Goal: Task Accomplishment & Management: Manage account settings

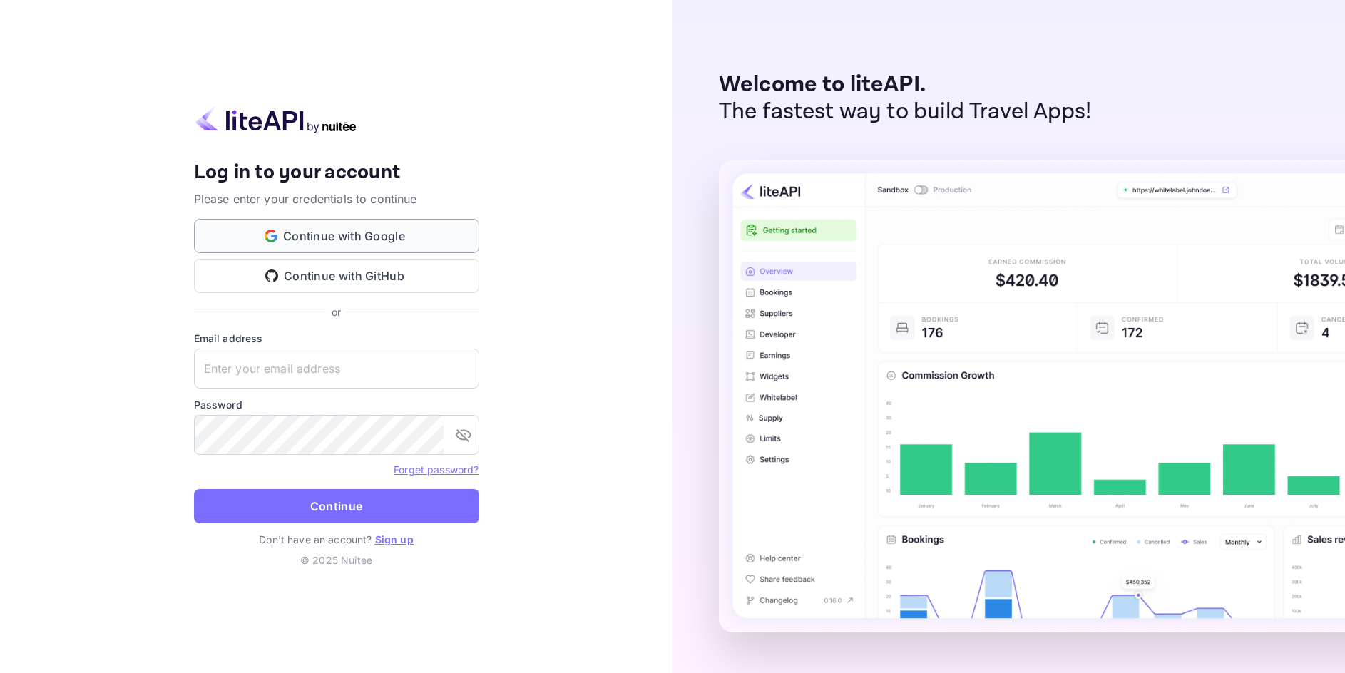
click at [340, 236] on button "Continue with Google" at bounding box center [336, 236] width 285 height 34
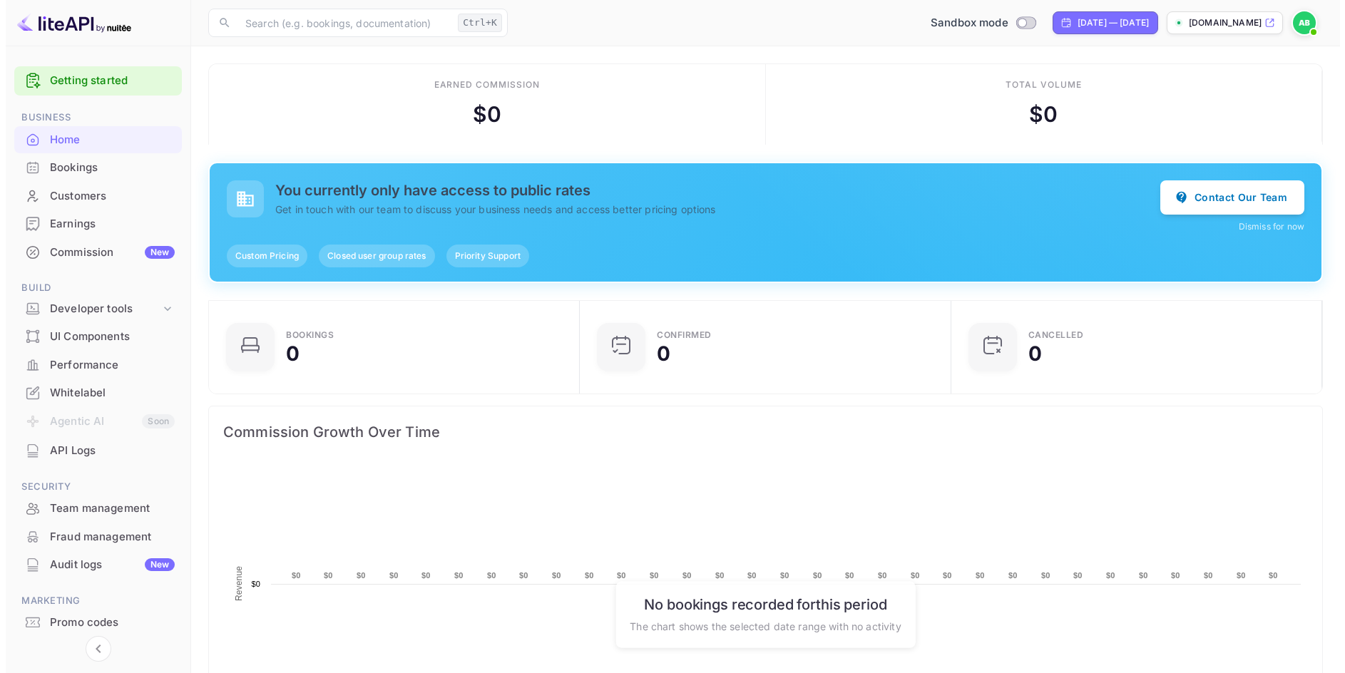
scroll to position [221, 352]
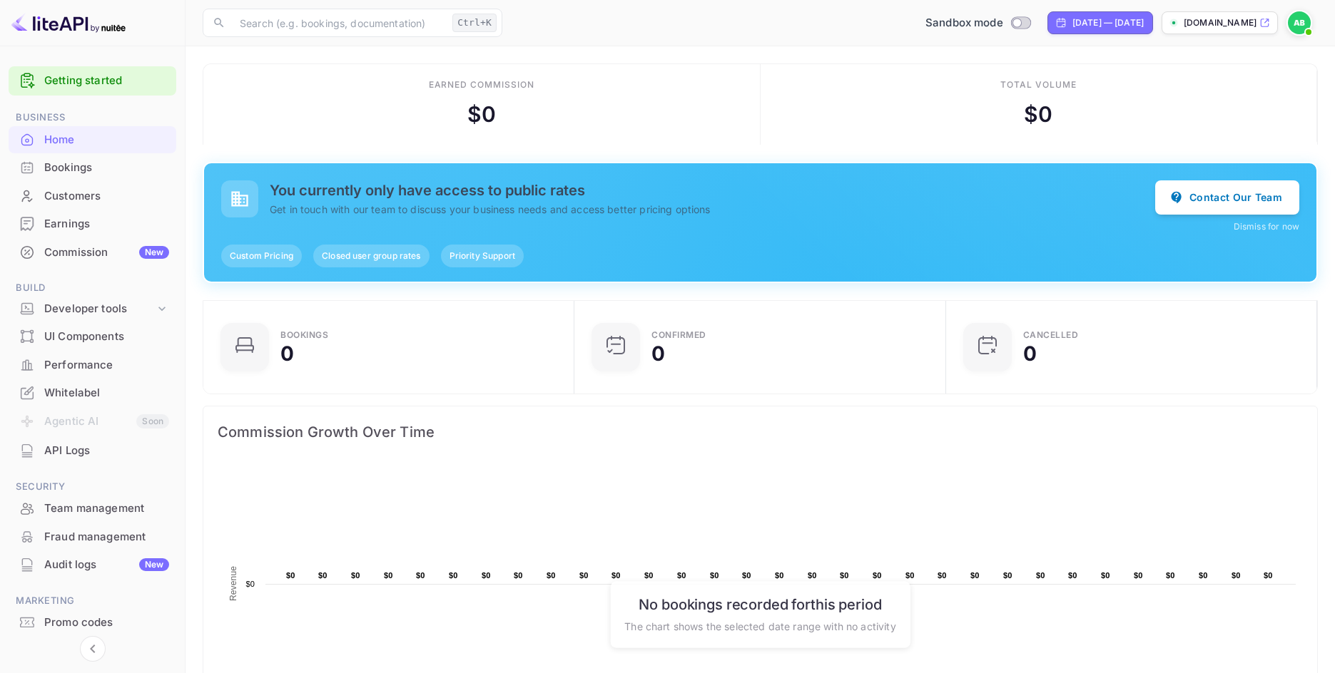
click at [45, 222] on div "Earnings" at bounding box center [106, 224] width 125 height 16
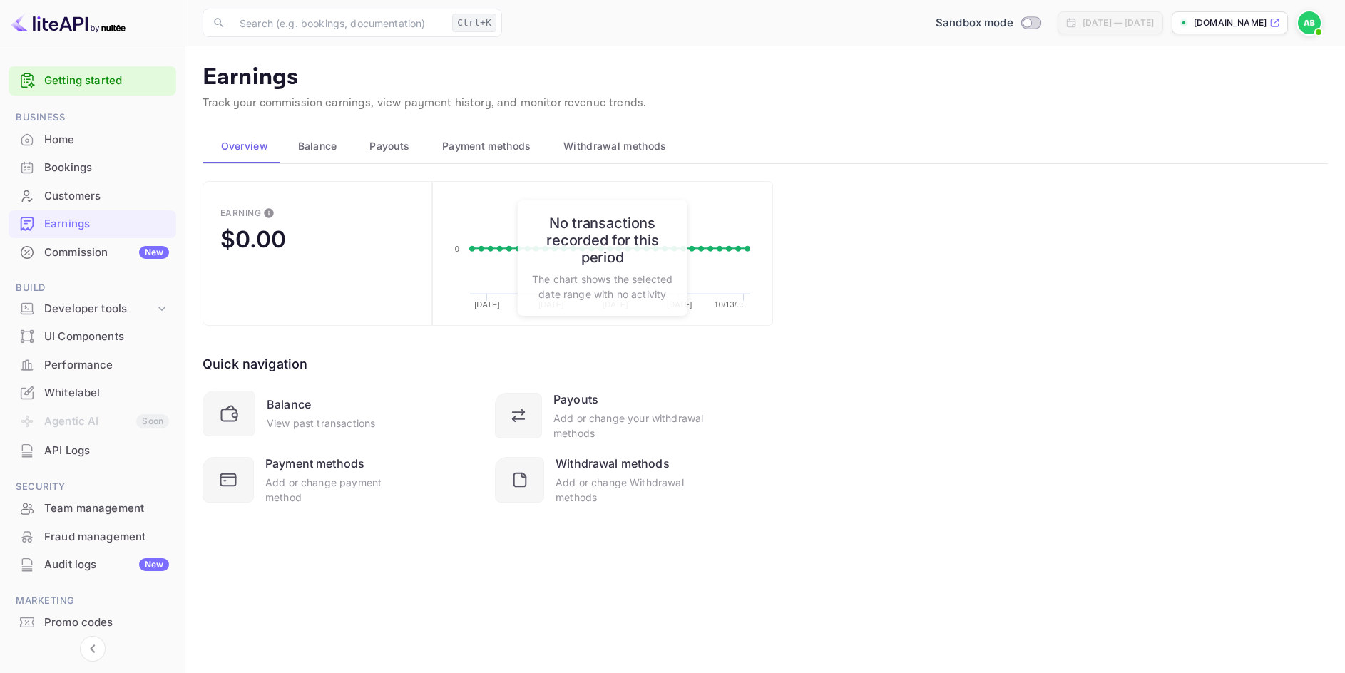
click at [385, 146] on span "Payouts" at bounding box center [390, 146] width 40 height 17
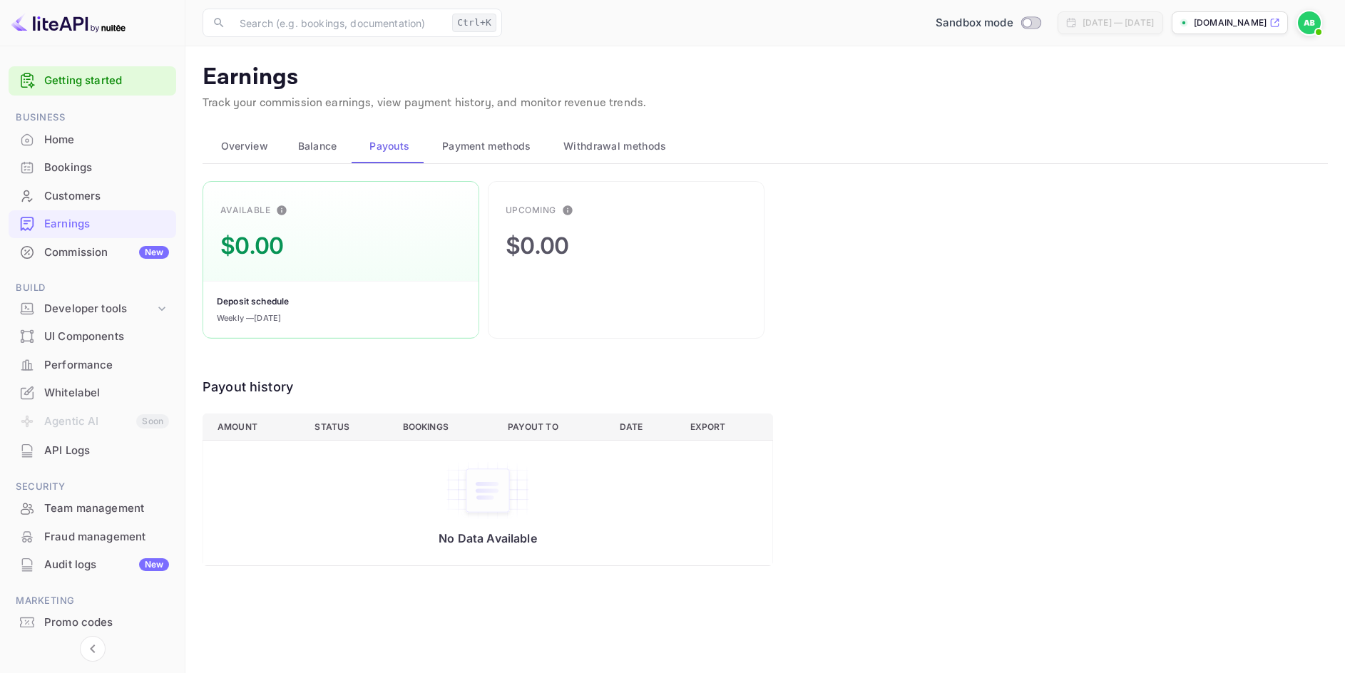
click at [461, 141] on span "Payment methods" at bounding box center [486, 146] width 89 height 17
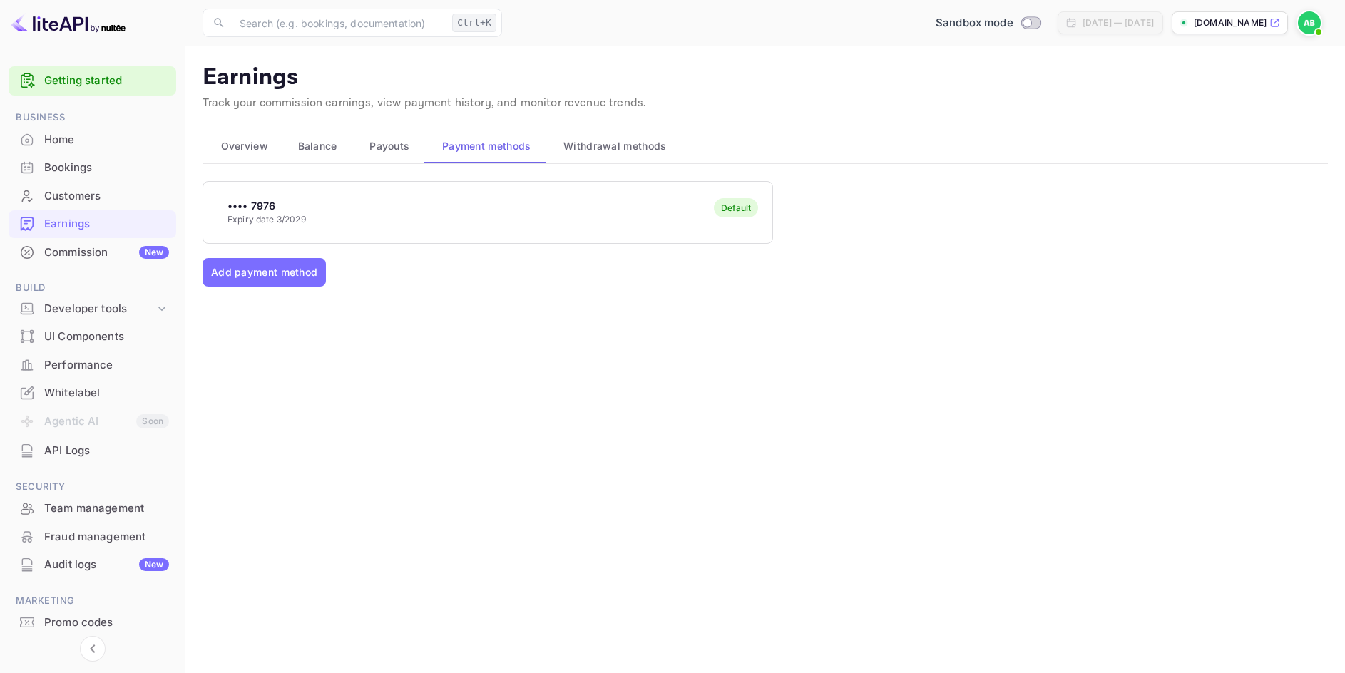
click at [597, 144] on span "Withdrawal methods" at bounding box center [615, 146] width 103 height 17
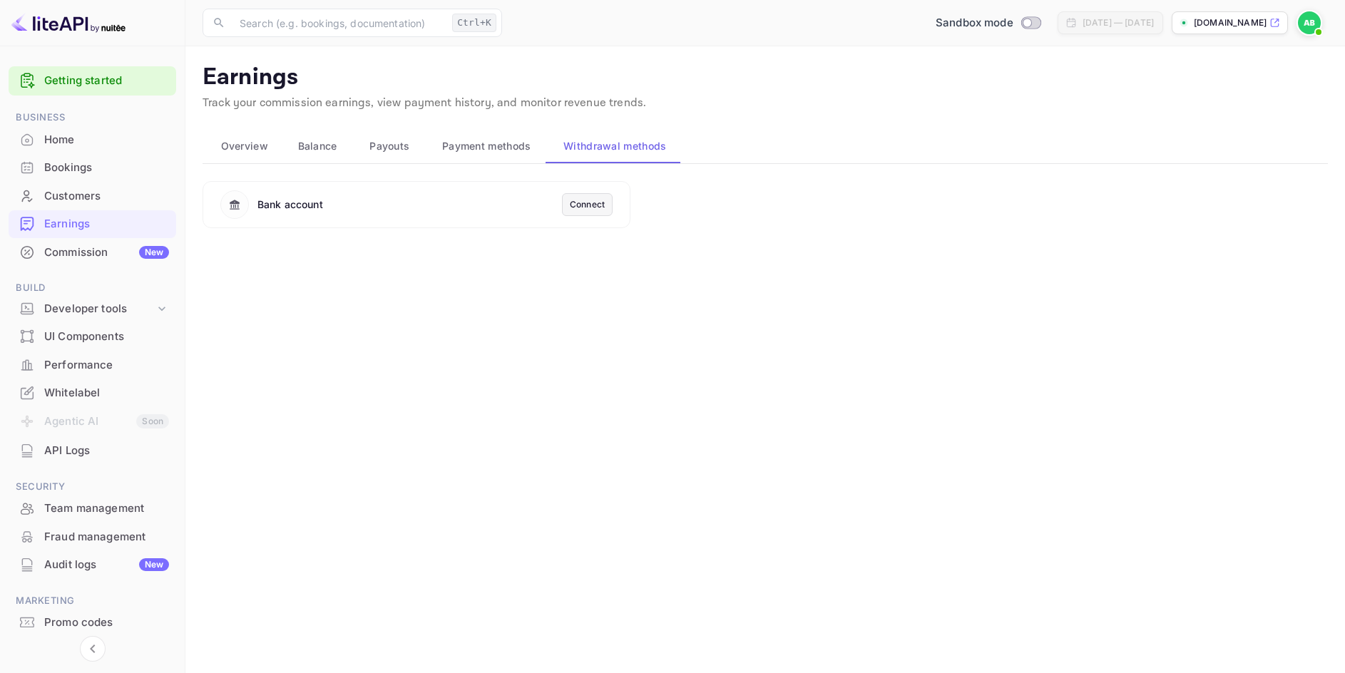
click at [581, 207] on div "Connect" at bounding box center [587, 204] width 35 height 13
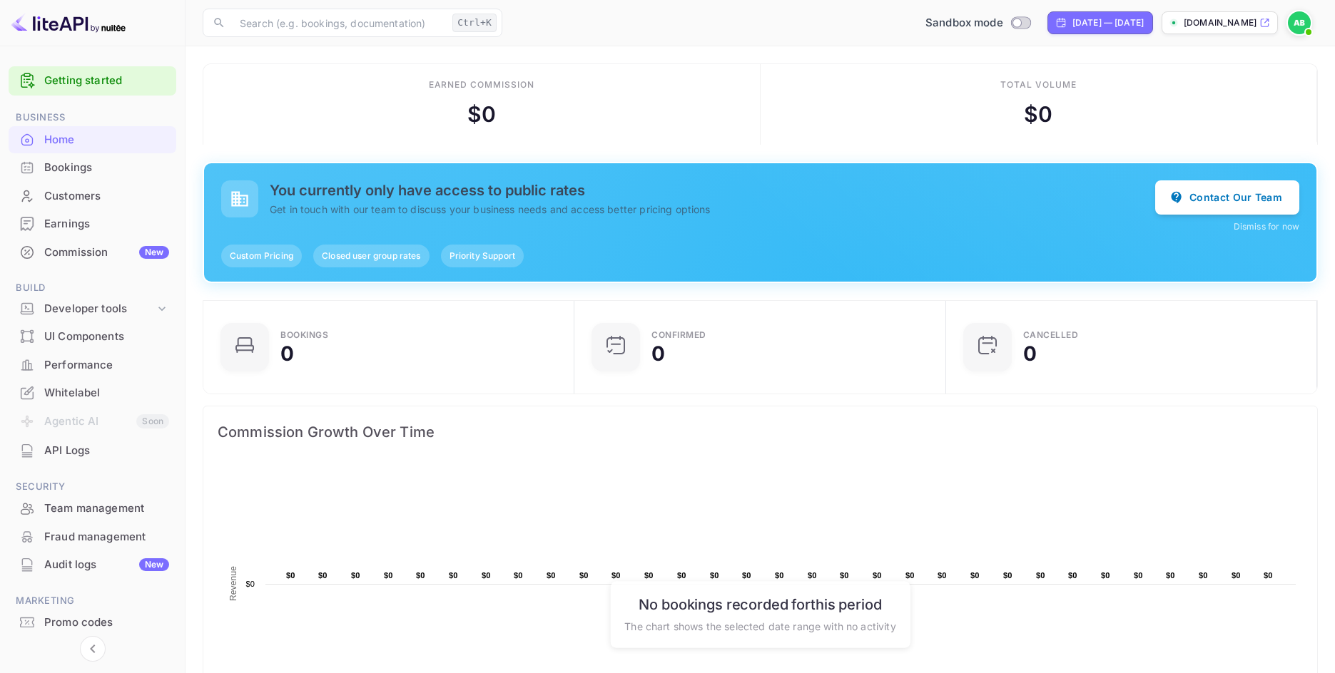
click at [55, 222] on div "Earnings" at bounding box center [106, 224] width 125 height 16
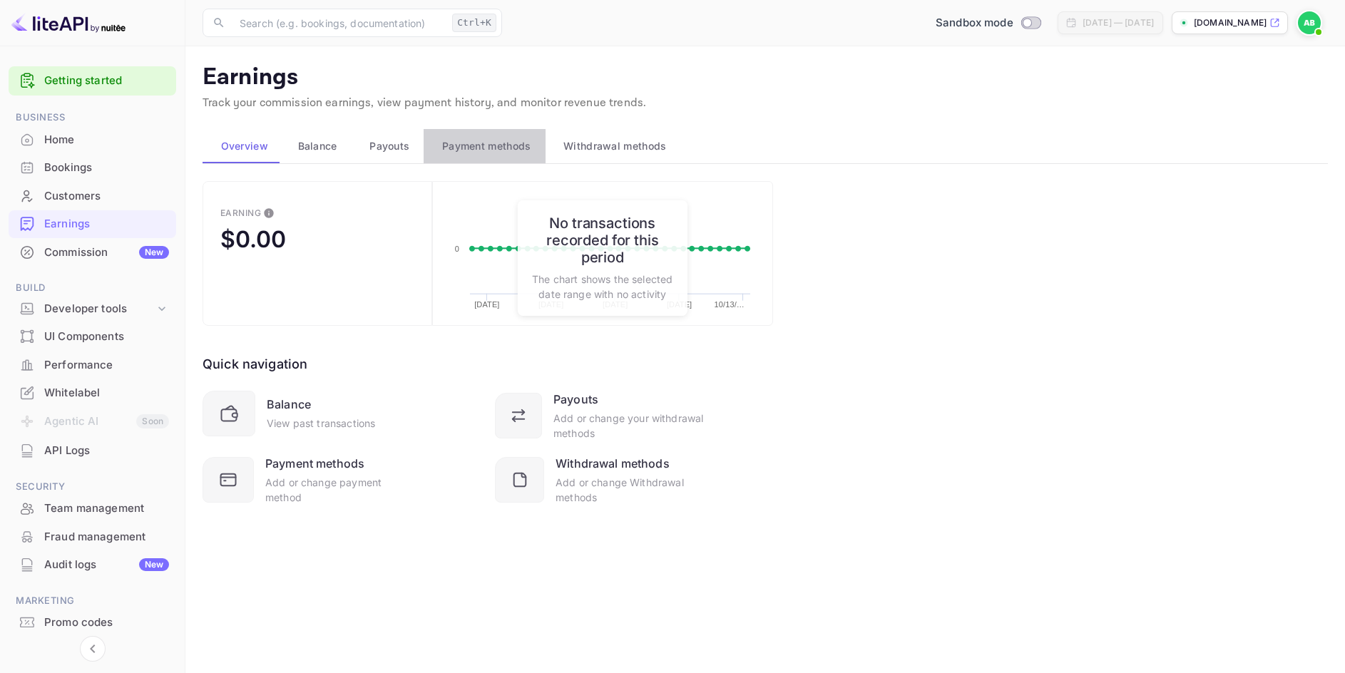
click at [458, 145] on span "Payment methods" at bounding box center [486, 146] width 89 height 17
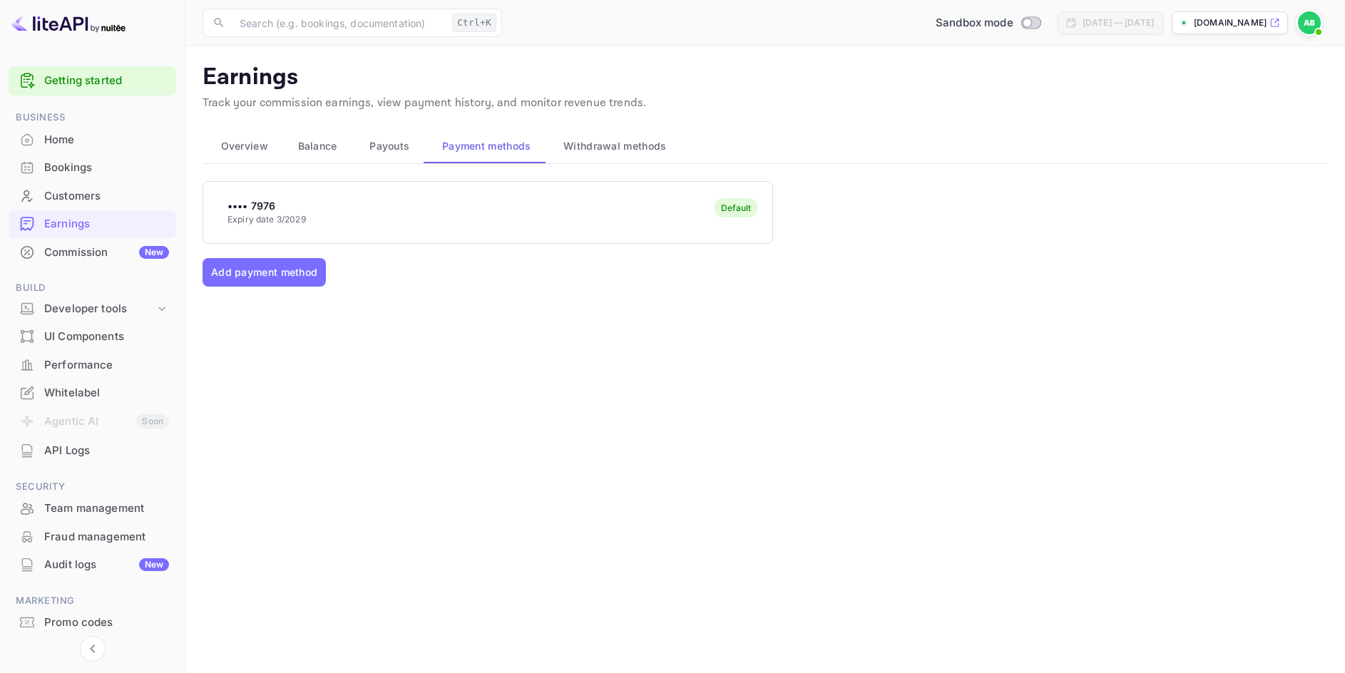
click at [613, 148] on span "Withdrawal methods" at bounding box center [615, 146] width 103 height 17
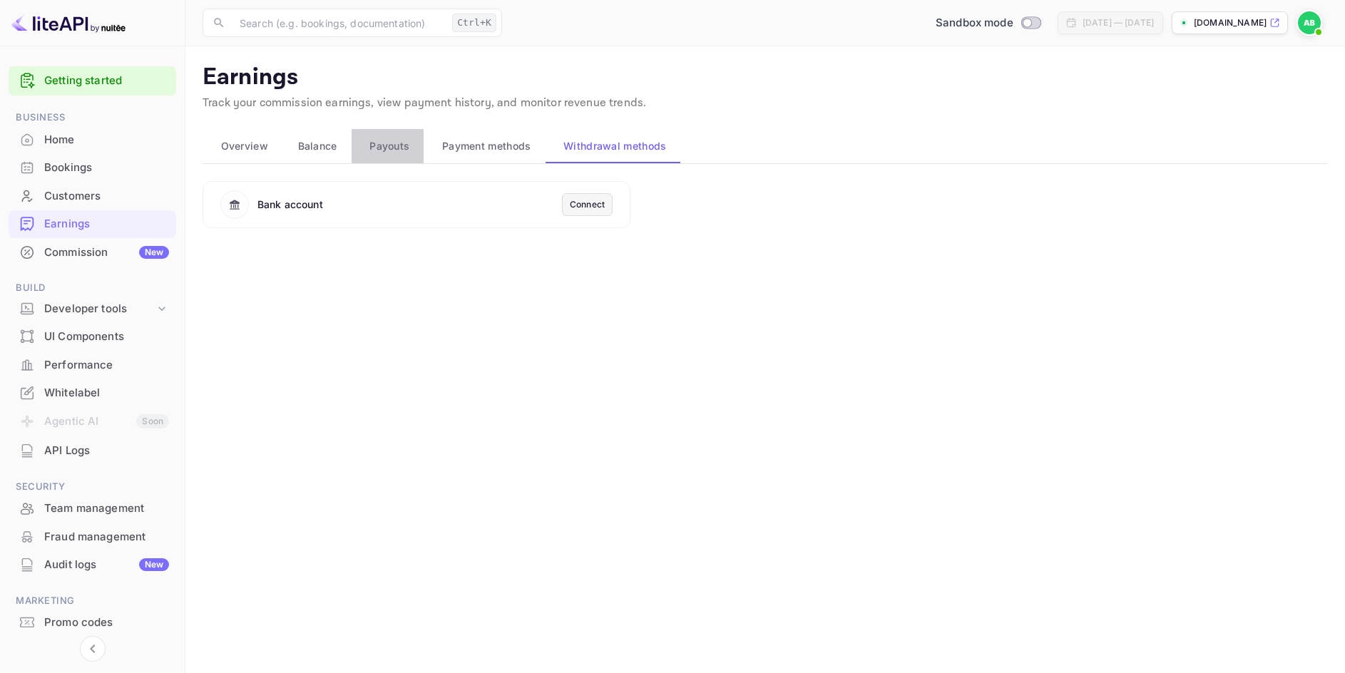
click at [392, 150] on span "Payouts" at bounding box center [390, 146] width 40 height 17
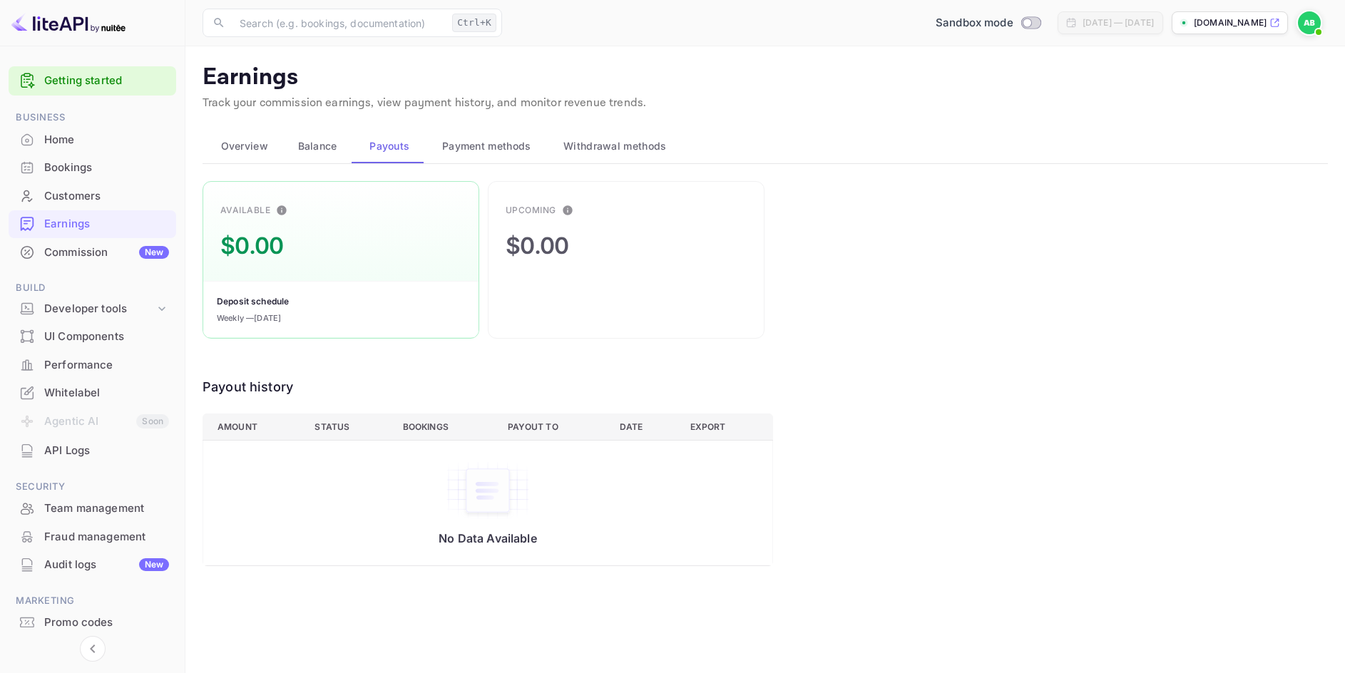
click at [596, 153] on span "Withdrawal methods" at bounding box center [615, 146] width 103 height 17
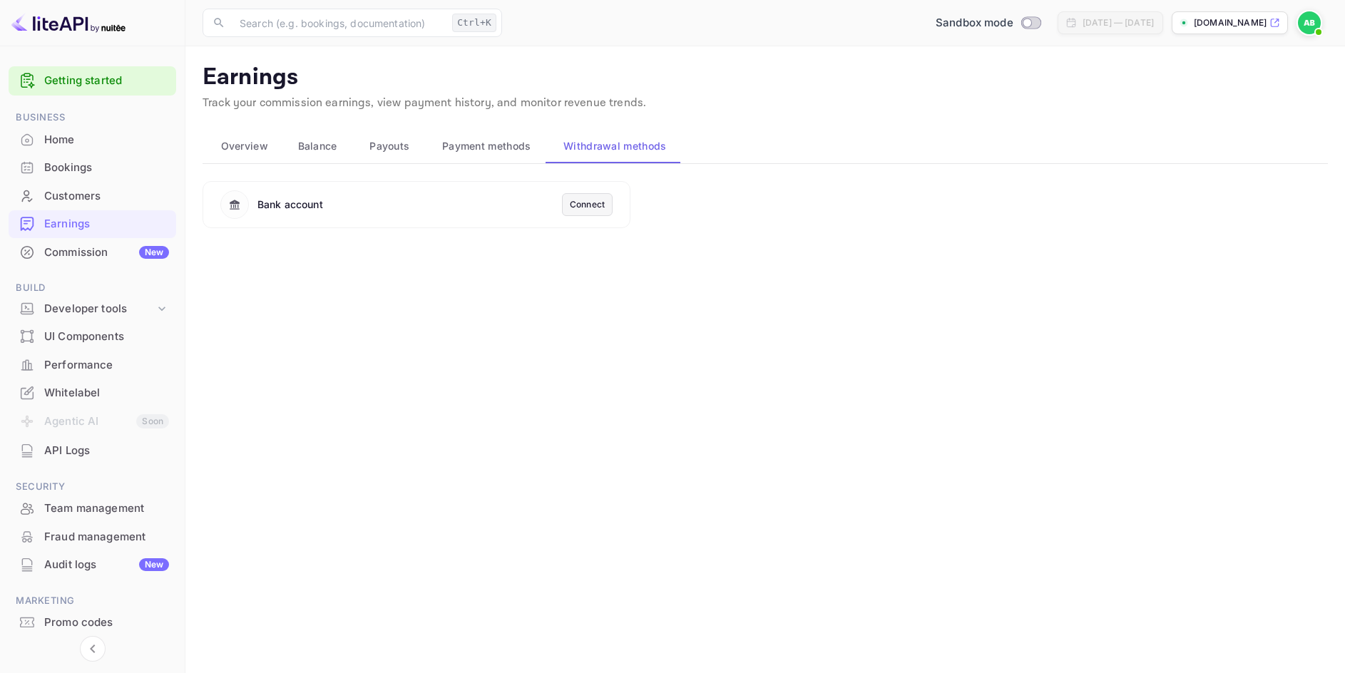
click at [588, 206] on div "Connect" at bounding box center [587, 204] width 35 height 13
